Goal: Find specific page/section: Find specific page/section

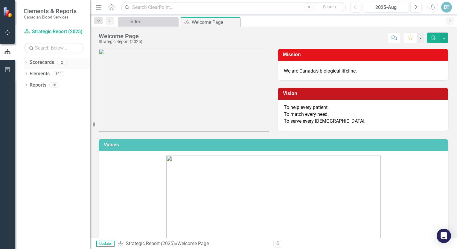
click at [43, 65] on link "Scorecards" at bounding box center [42, 62] width 25 height 7
click at [61, 62] on div "2" at bounding box center [62, 62] width 10 height 5
click at [24, 86] on icon "Dropdown" at bounding box center [26, 85] width 4 height 3
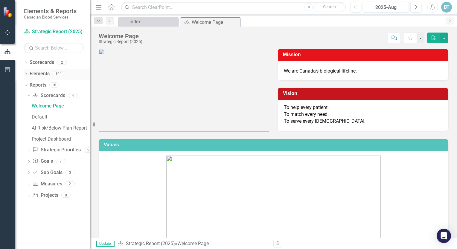
click at [27, 72] on div "Dropdown" at bounding box center [26, 74] width 4 height 5
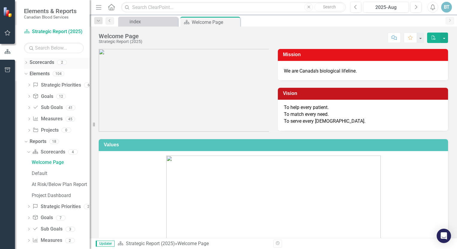
click at [26, 62] on icon "Dropdown" at bounding box center [26, 63] width 4 height 3
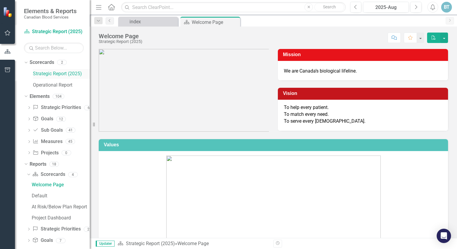
click at [48, 75] on link "Strategic Report (2025)" at bounding box center [61, 74] width 57 height 7
click at [6, 68] on icon "button" at bounding box center [7, 70] width 6 height 5
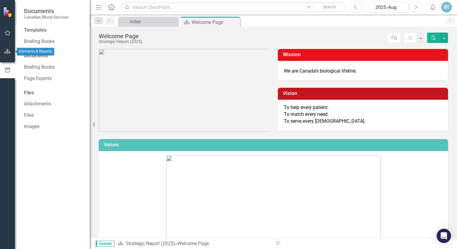
click at [7, 52] on icon "button" at bounding box center [7, 51] width 6 height 5
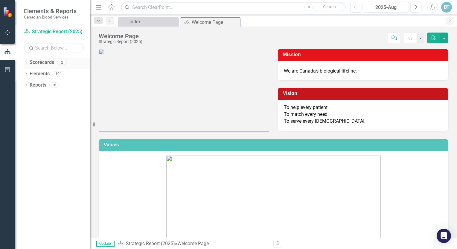
click at [42, 63] on link "Scorecards" at bounding box center [42, 62] width 25 height 7
click at [166, 25] on div "index" at bounding box center [148, 21] width 39 height 7
click at [7, 13] on img at bounding box center [8, 11] width 11 height 11
